Goal: Task Accomplishment & Management: Complete application form

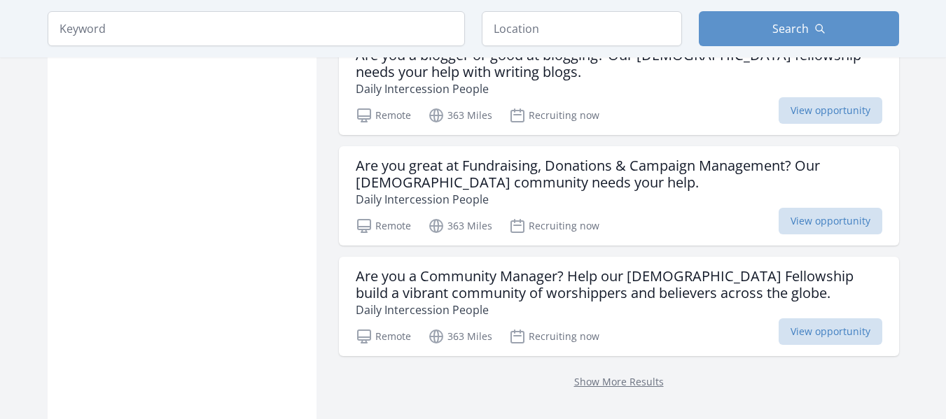
scroll to position [1909, 0]
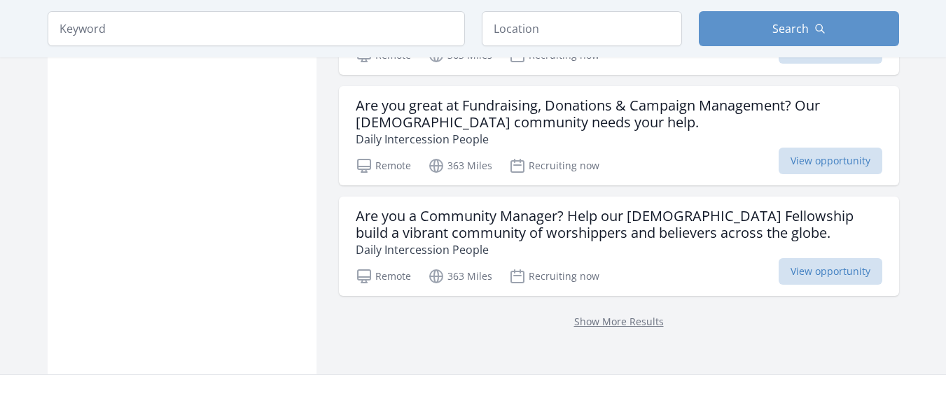
scroll to position [1956, 0]
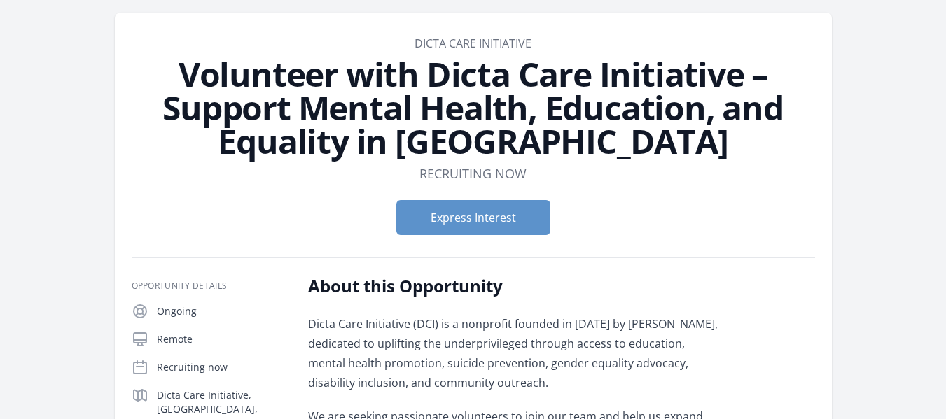
scroll to position [38, 0]
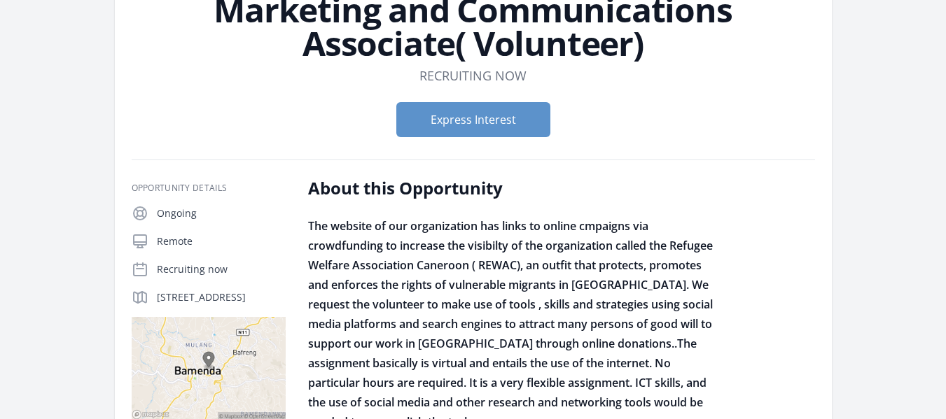
scroll to position [113, 0]
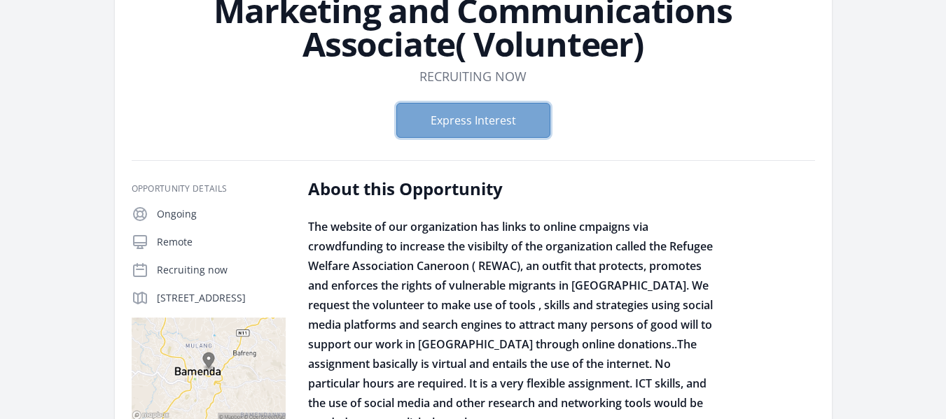
click at [496, 134] on button "Express Interest" at bounding box center [473, 120] width 154 height 35
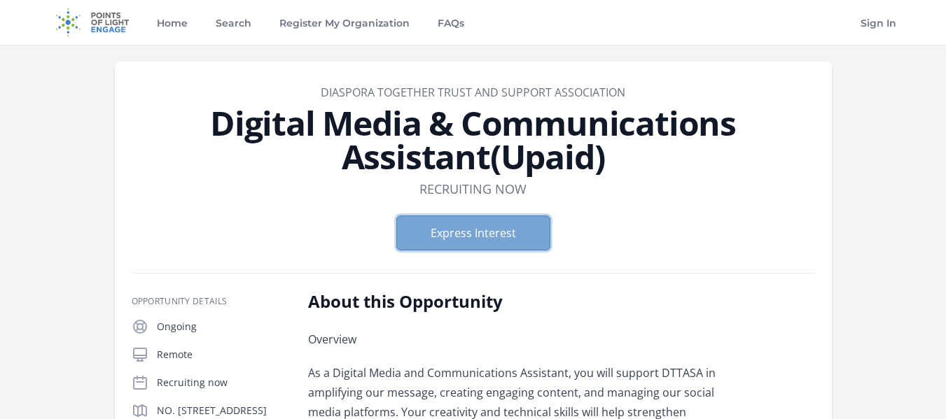
click at [506, 230] on button "Express Interest" at bounding box center [473, 233] width 154 height 35
